Goal: Task Accomplishment & Management: Manage account settings

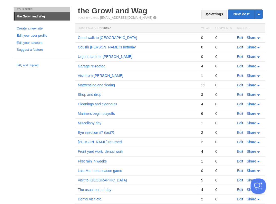
click at [239, 36] on link "Edit" at bounding box center [240, 38] width 6 height 4
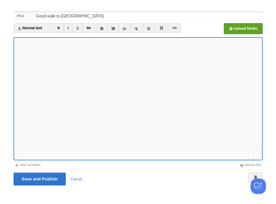
scroll to position [123, 0]
click at [39, 179] on input "Save and Publish" at bounding box center [40, 179] width 52 height 13
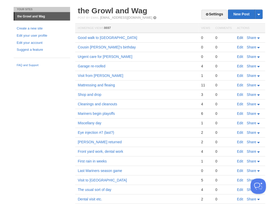
click at [241, 37] on link "Edit" at bounding box center [240, 38] width 6 height 4
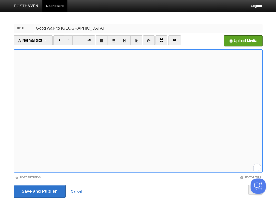
click at [64, 28] on input "Good walk to [GEOGRAPHIC_DATA]" at bounding box center [148, 28] width 228 height 8
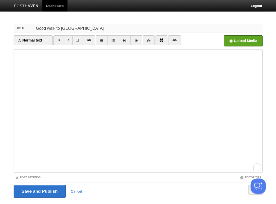
drag, startPoint x: 64, startPoint y: 28, endPoint x: 102, endPoint y: 29, distance: 38.0
click at [102, 29] on input "Good walk to [GEOGRAPHIC_DATA]" at bounding box center [148, 28] width 228 height 8
type input "Good walk to the park"
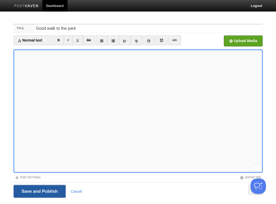
click at [39, 191] on input "Save and Publish" at bounding box center [40, 191] width 52 height 13
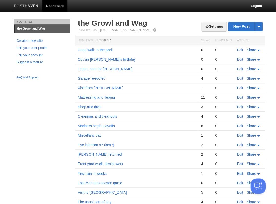
click at [239, 48] on link "Edit" at bounding box center [240, 50] width 6 height 4
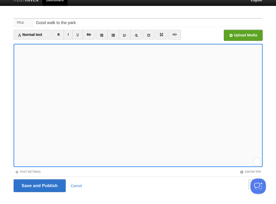
scroll to position [12, 0]
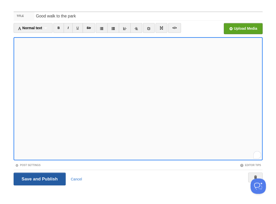
click at [39, 179] on input "Save and Publish" at bounding box center [40, 179] width 52 height 13
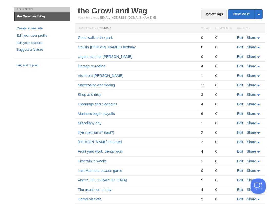
click at [238, 36] on link "Edit" at bounding box center [240, 38] width 6 height 4
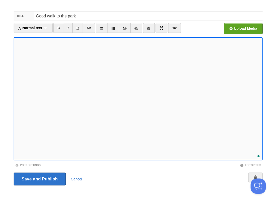
scroll to position [128, 0]
click at [39, 179] on input "Save and Publish" at bounding box center [40, 179] width 52 height 13
